Goal: Use online tool/utility: Utilize a website feature to perform a specific function

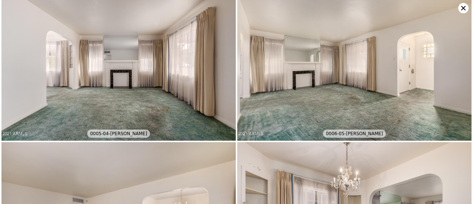
scroll to position [312, 0]
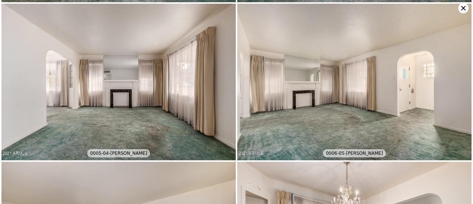
click at [464, 7] on icon at bounding box center [464, 8] width 10 height 10
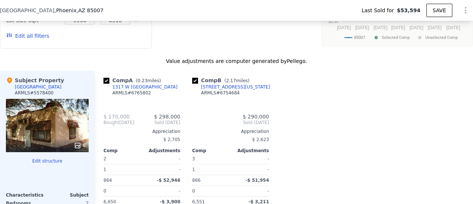
type input "$ 244,000"
type input "4"
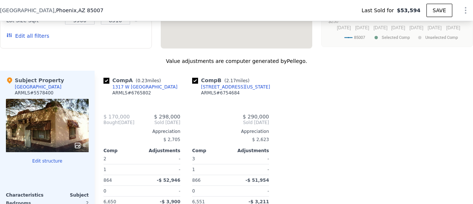
type input "3"
type input "1"
type input "864"
type input "866"
type input "6551"
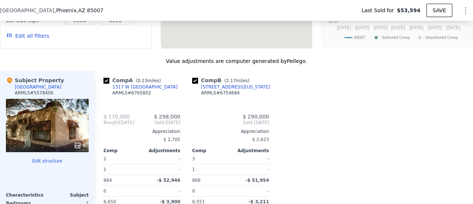
type input "6650"
type input "$ 172,866"
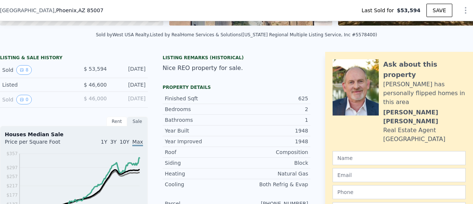
scroll to position [3, 0]
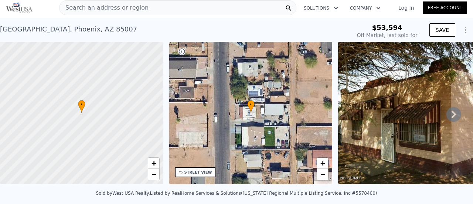
drag, startPoint x: 94, startPoint y: 2, endPoint x: 84, endPoint y: 9, distance: 12.6
click at [84, 9] on span "Search an address or region" at bounding box center [104, 7] width 89 height 9
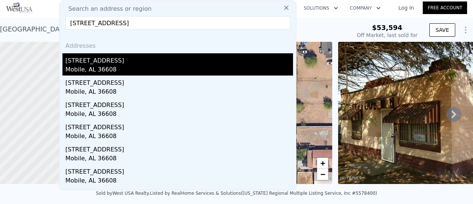
type input "[STREET_ADDRESS]"
click at [110, 69] on div "Mobile, AL 36608" at bounding box center [179, 70] width 228 height 10
